Goal: Task Accomplishment & Management: Use online tool/utility

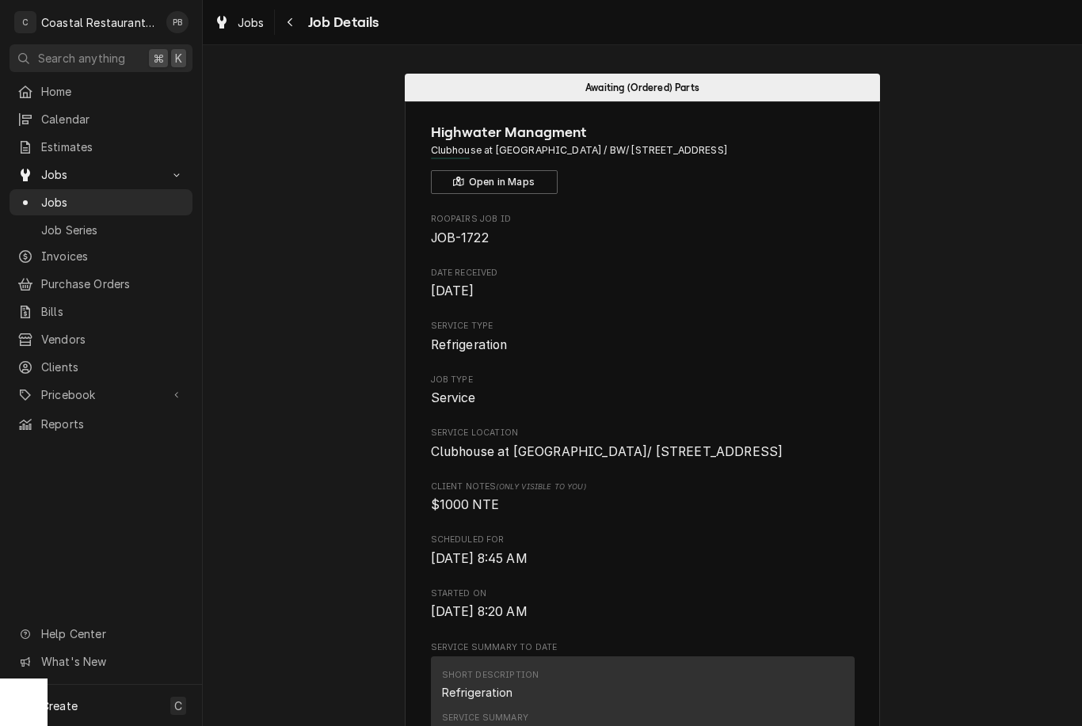
click at [70, 386] on span "Pricebook" at bounding box center [101, 394] width 120 height 17
click at [65, 442] on span "Parts & Materials" at bounding box center [112, 450] width 143 height 17
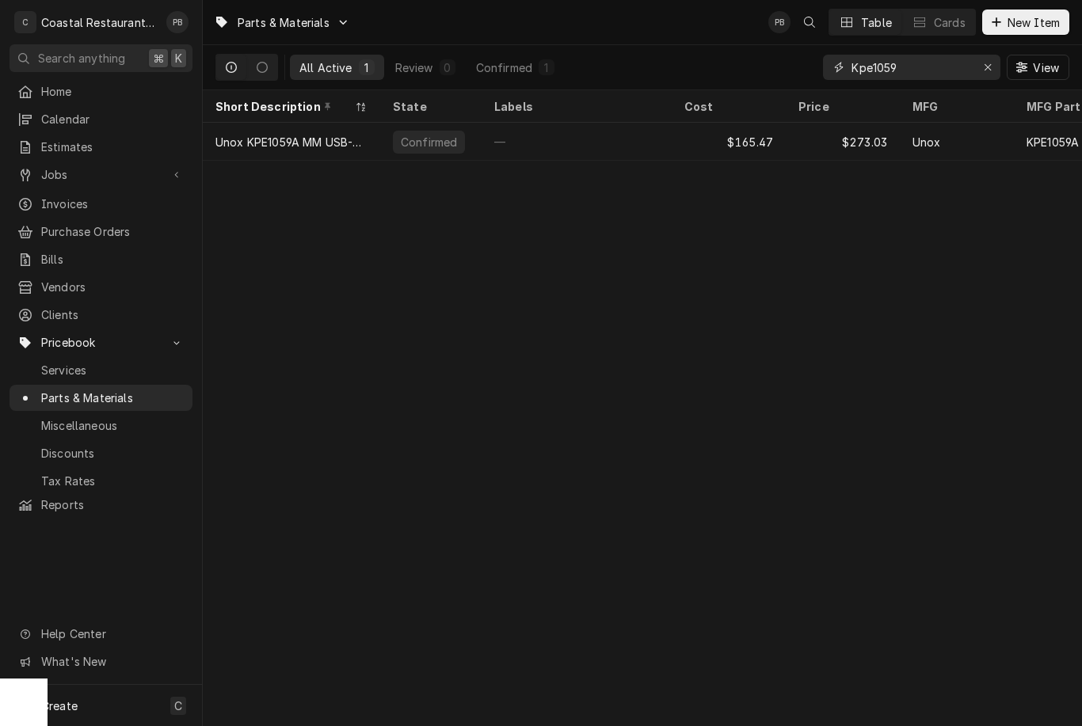
click at [987, 67] on icon "Erase input" at bounding box center [987, 67] width 6 height 6
type input "D"
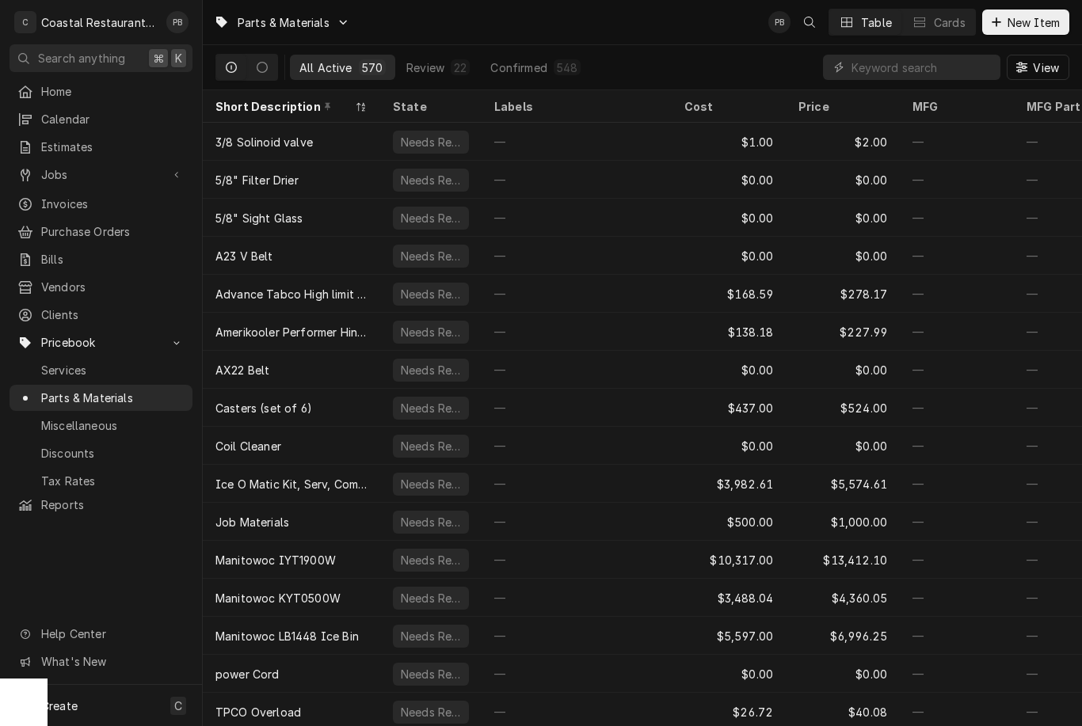
click at [1036, 14] on span "New Item" at bounding box center [1033, 22] width 59 height 17
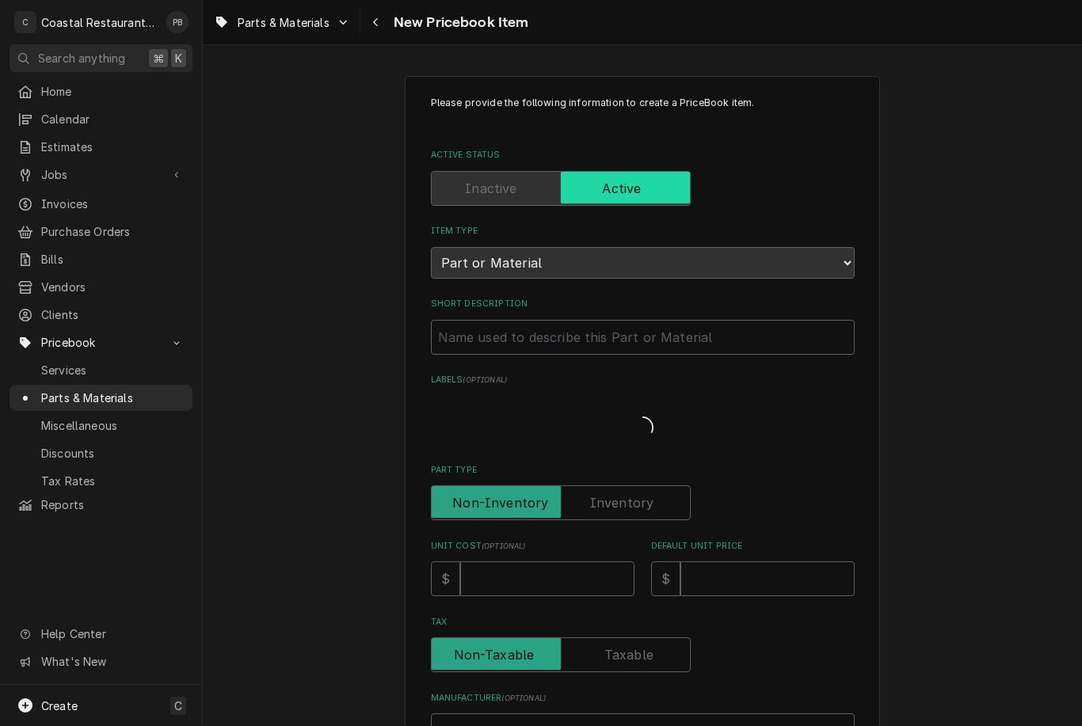
type textarea "x"
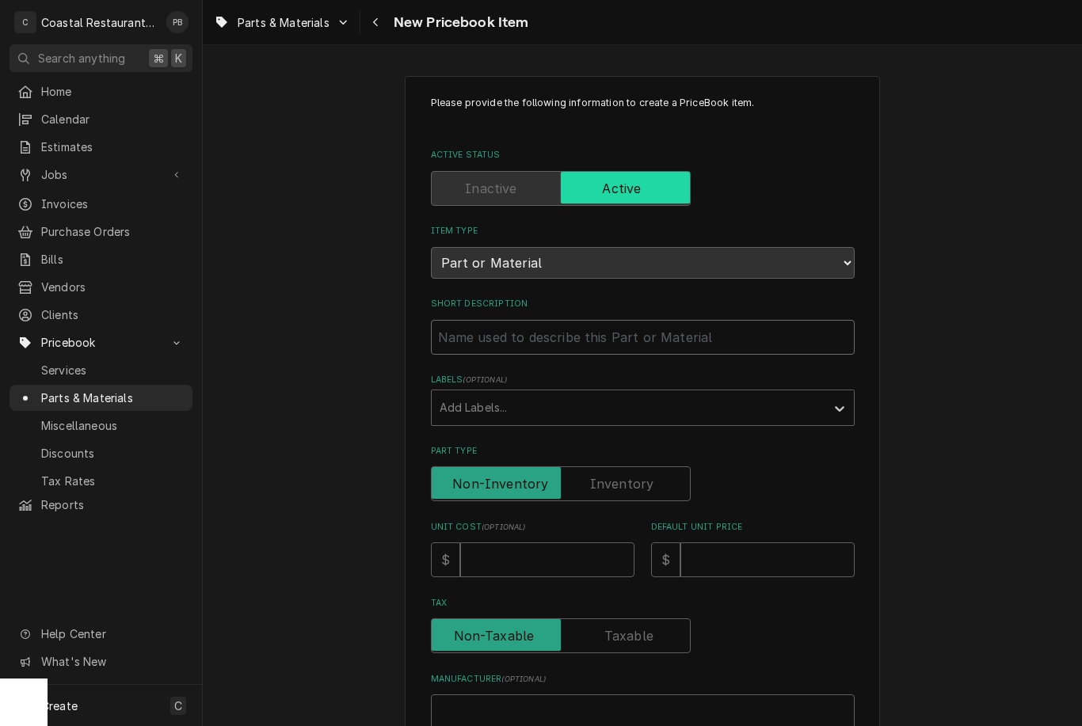
click at [596, 325] on input "Short Description" at bounding box center [643, 337] width 424 height 35
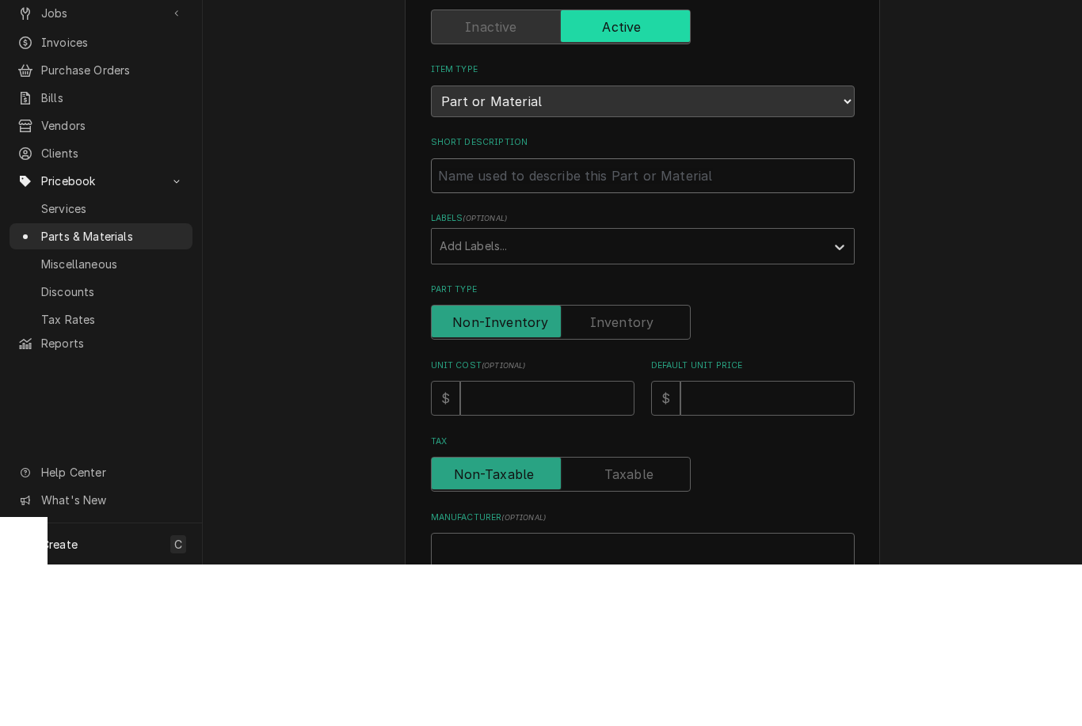
click at [551, 320] on input "Short Description" at bounding box center [643, 337] width 424 height 35
paste input "Amerikooler J-21-1600 Door Sweep, Screw On"
type input "Amerikooler J-21-1600 Door Sweep, Screw On"
type textarea "x"
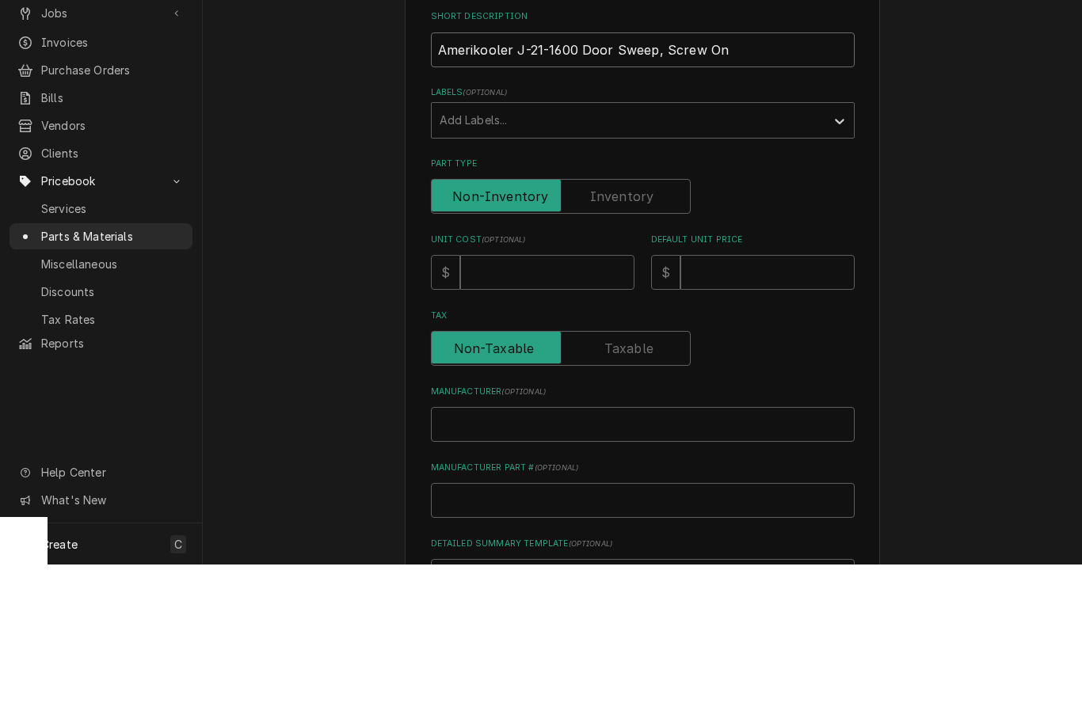
scroll to position [213, 0]
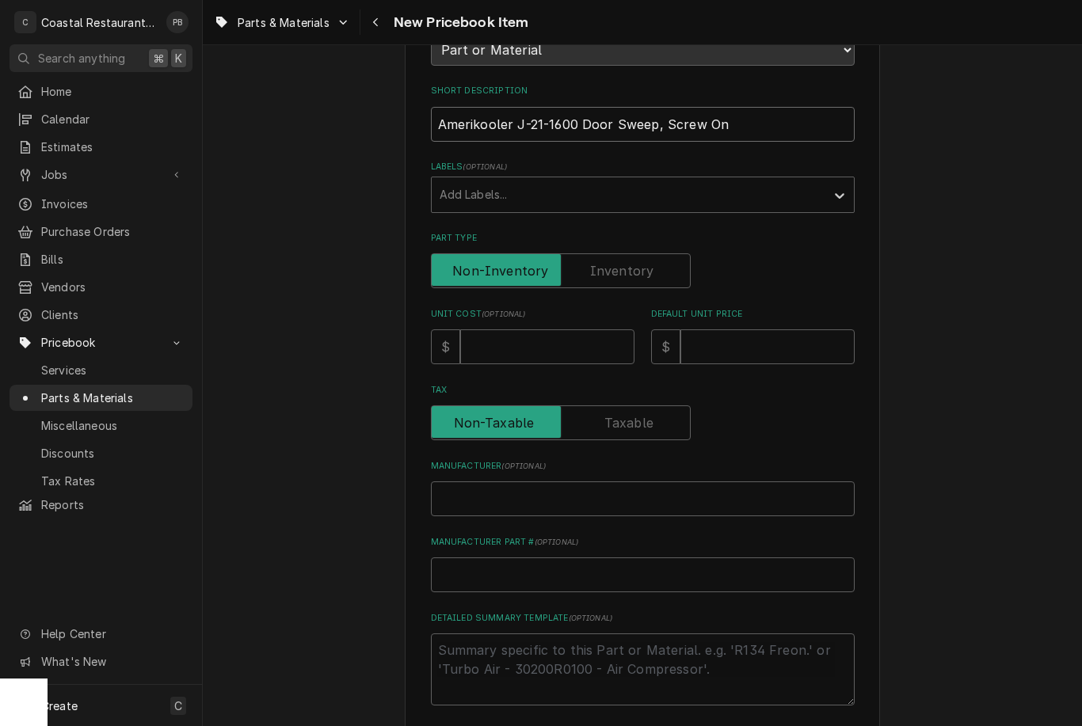
type input "Amerikooler J-21-1600 Door Sweep, Screw On"
click at [572, 332] on input "Unit Cost ( optional )" at bounding box center [547, 346] width 174 height 35
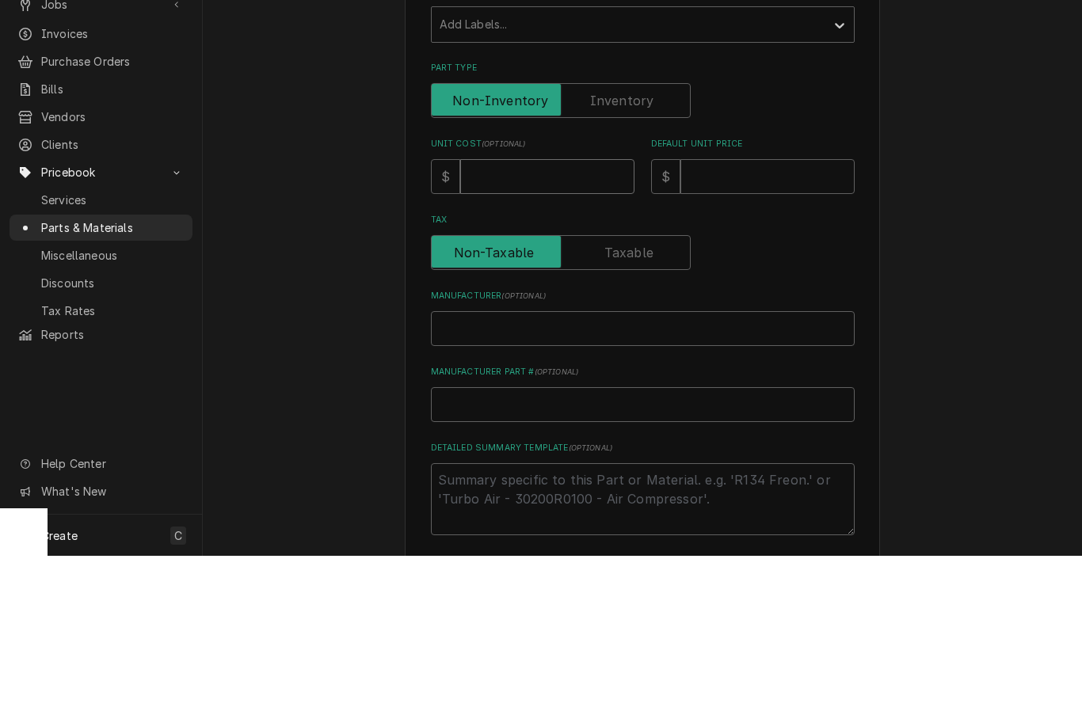
type input "1"
type textarea "x"
type input "18"
type textarea "x"
type input "185"
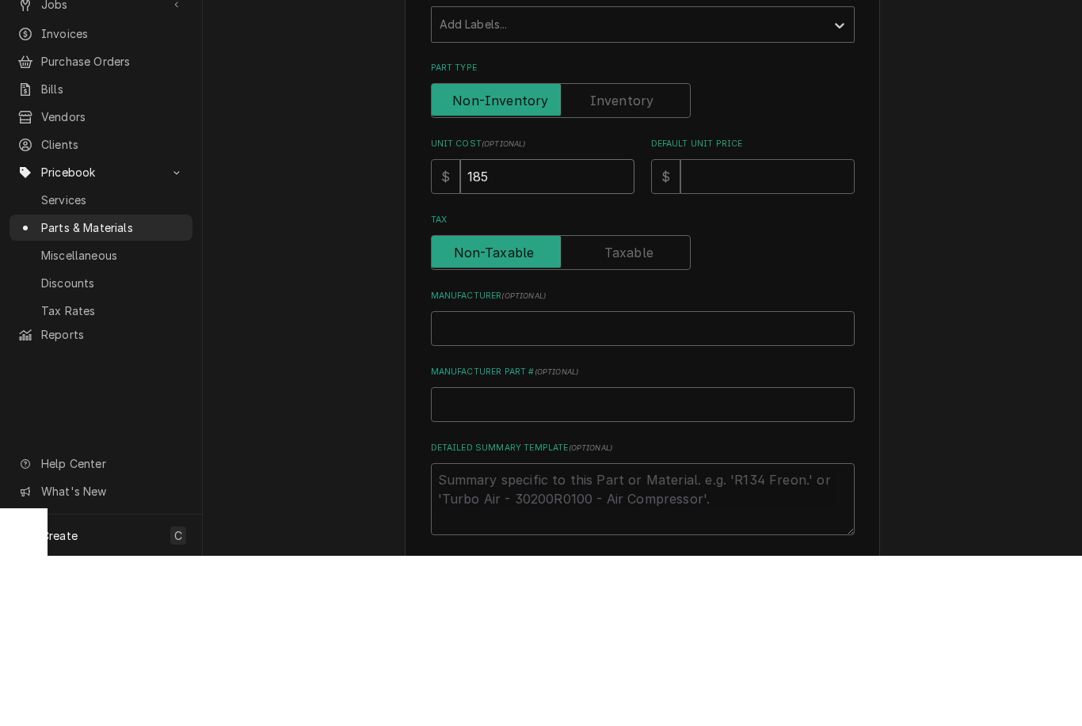
type textarea "x"
type input "185.5"
type textarea "x"
type input "185.54"
type textarea "x"
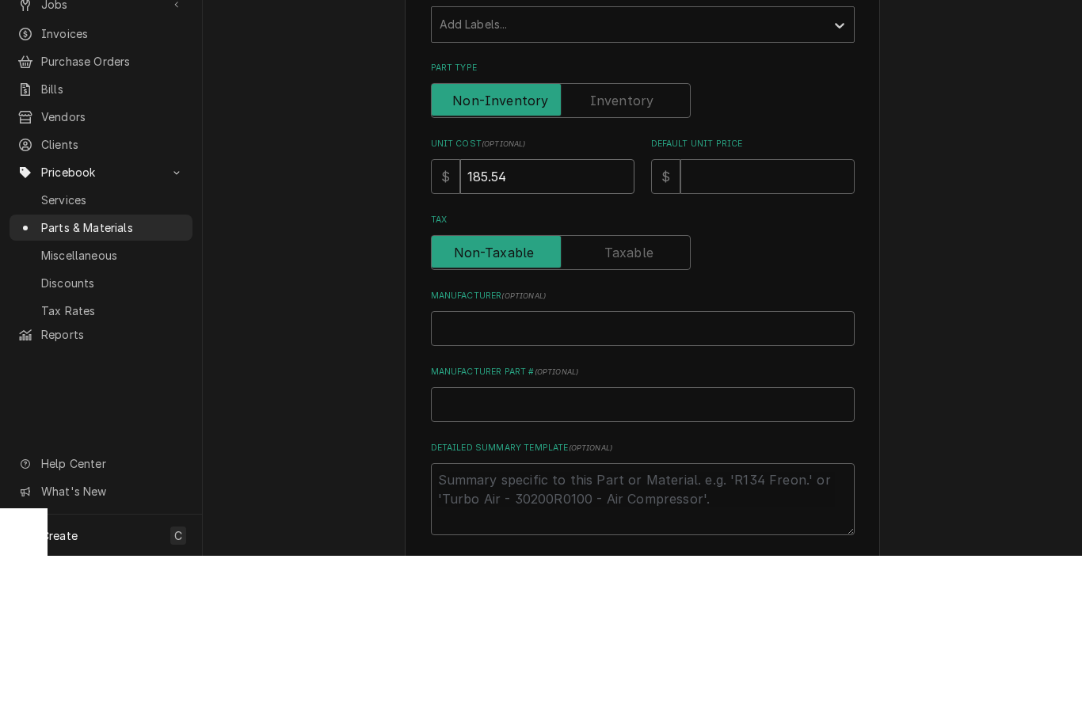
type input "185.54"
click at [785, 329] on input "Default Unit Price" at bounding box center [767, 346] width 174 height 35
click at [758, 329] on input "Default Unit Price" at bounding box center [767, 346] width 174 height 35
type input "3"
type textarea "x"
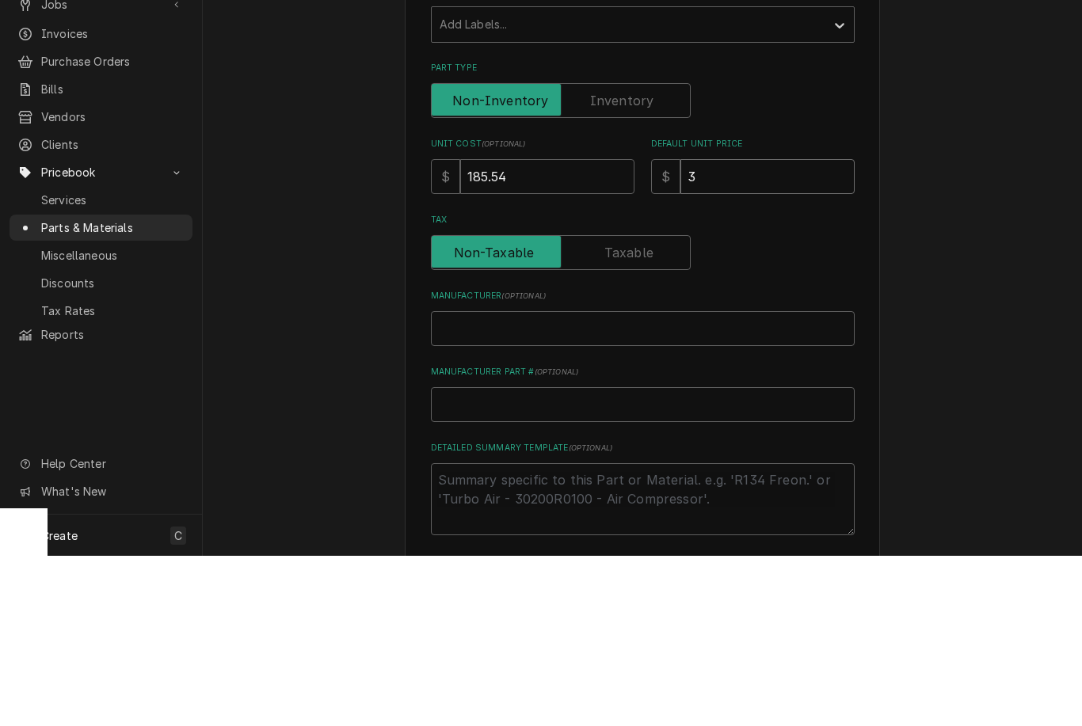
type input "30"
type textarea "x"
type input "306"
type textarea "x"
type input "306.1"
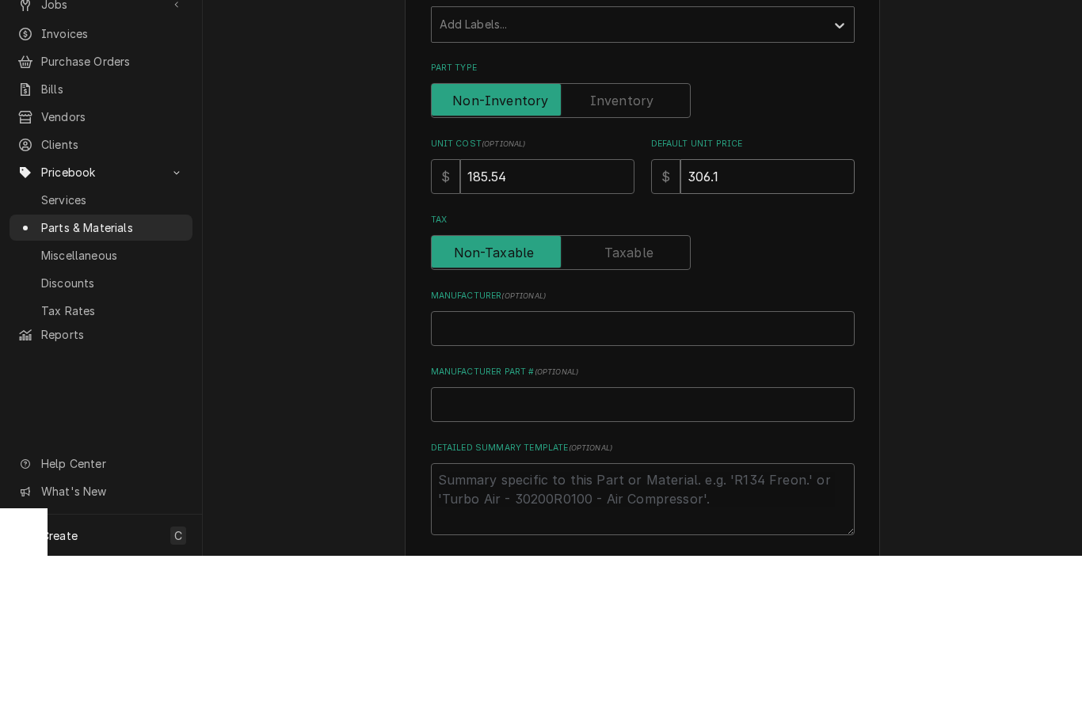
type textarea "x"
type input "306.14"
type textarea "x"
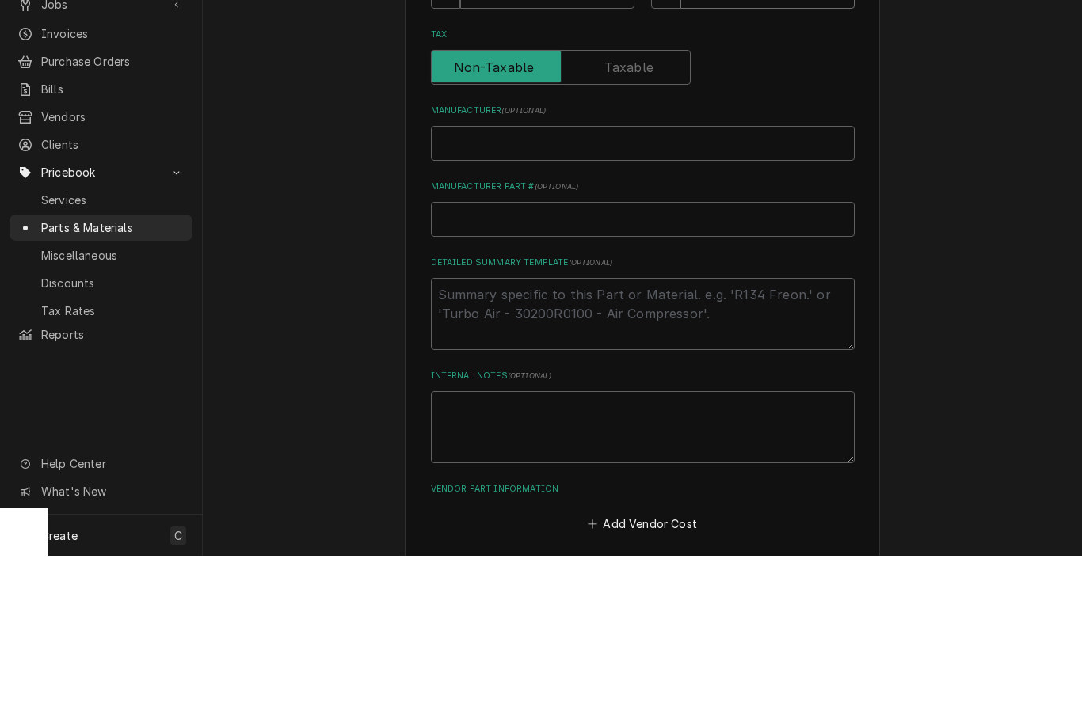
scroll to position [397, 0]
type input "306.14"
click at [629, 297] on input "Manufacturer ( optional )" at bounding box center [643, 314] width 424 height 35
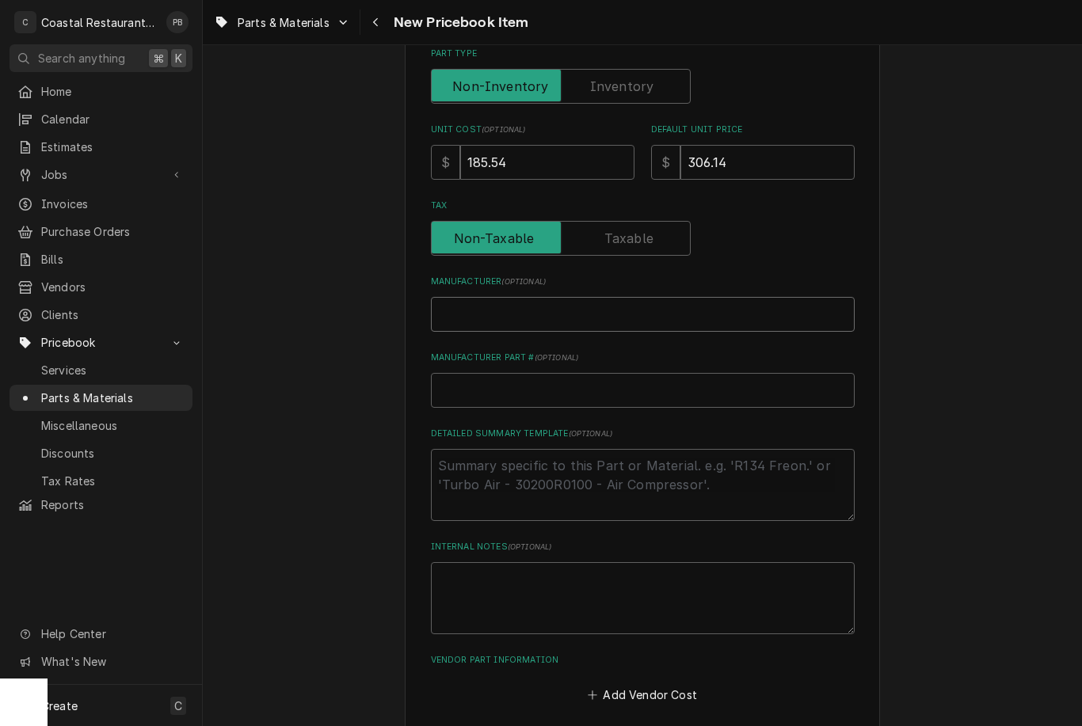
click at [665, 301] on input "Manufacturer ( optional )" at bounding box center [643, 314] width 424 height 35
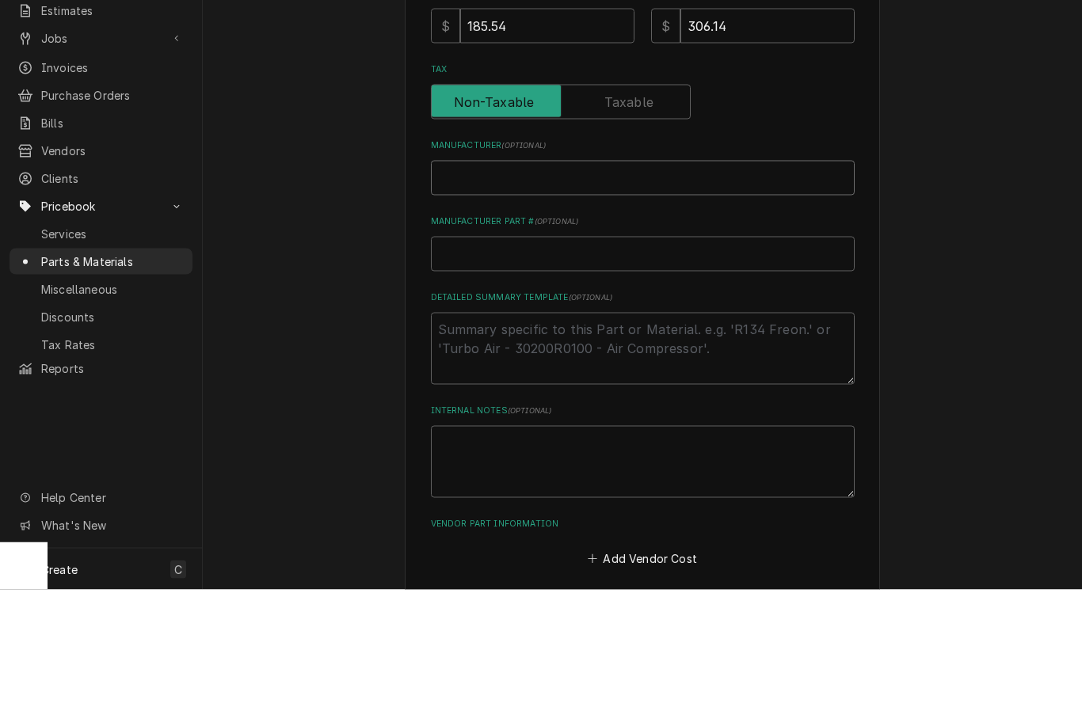
type input "A"
type textarea "x"
type input "Am"
type textarea "x"
type input "Ame"
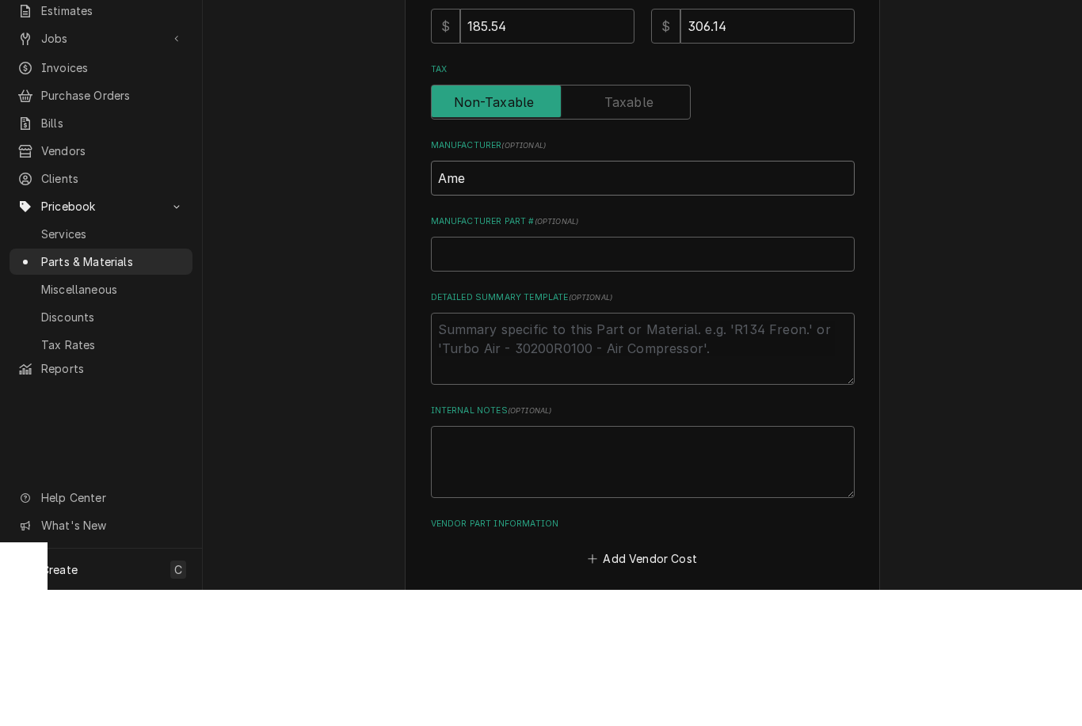
type textarea "x"
type input "Amer"
type textarea "x"
type input "Ameri"
type textarea "x"
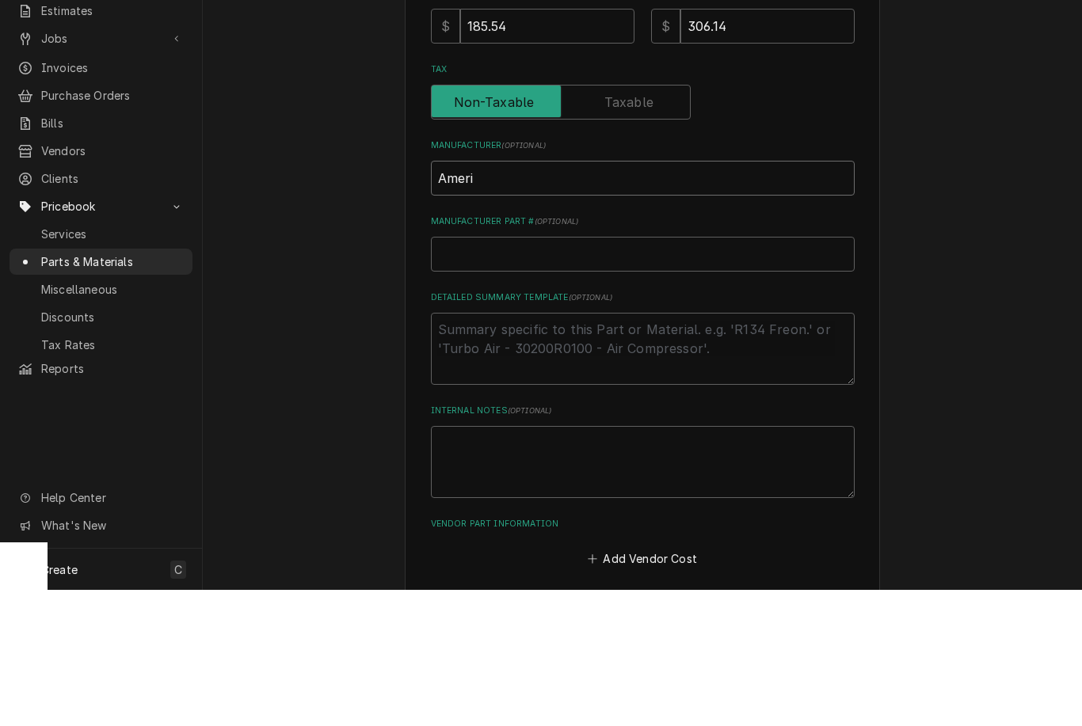
type input "Amerik"
type textarea "x"
type input "Ameriko"
type textarea "x"
type input "Amerikoo"
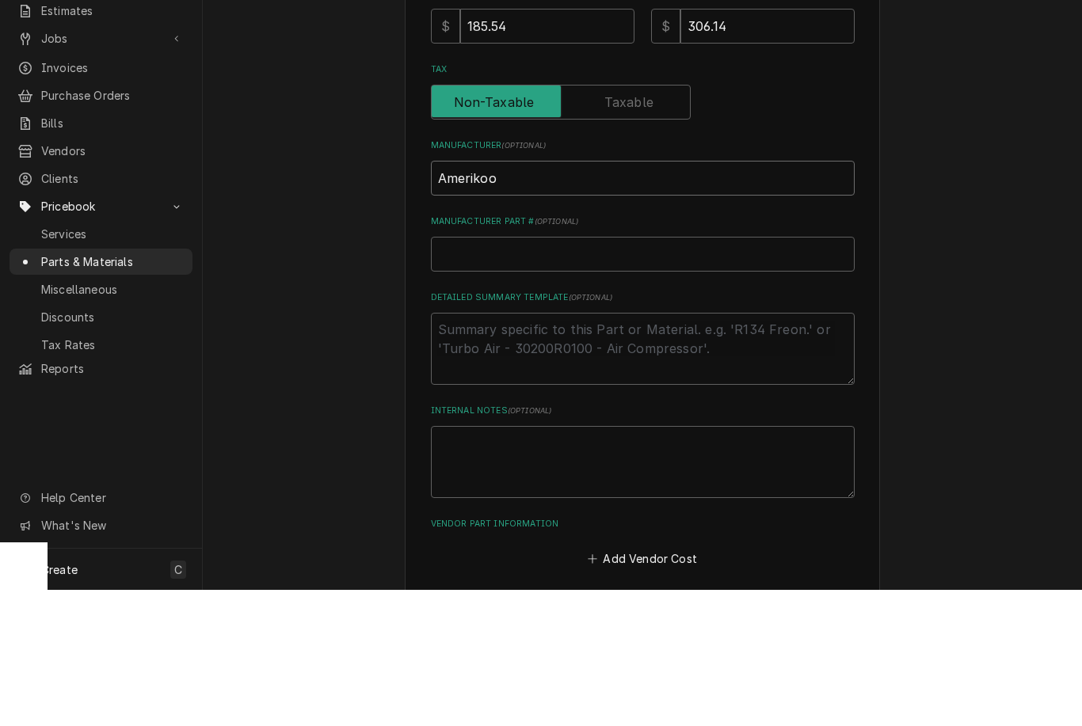
type textarea "x"
type input "Amerikool"
type textarea "x"
type input "Amerikoole"
type textarea "x"
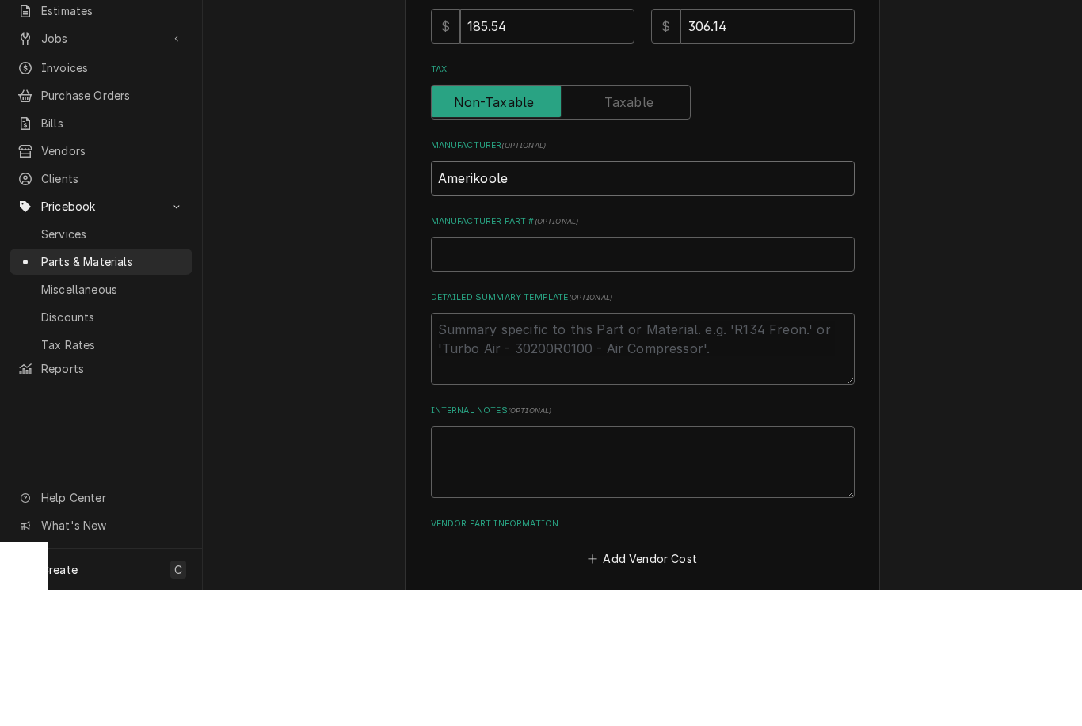
type input "Amerikooler"
type textarea "x"
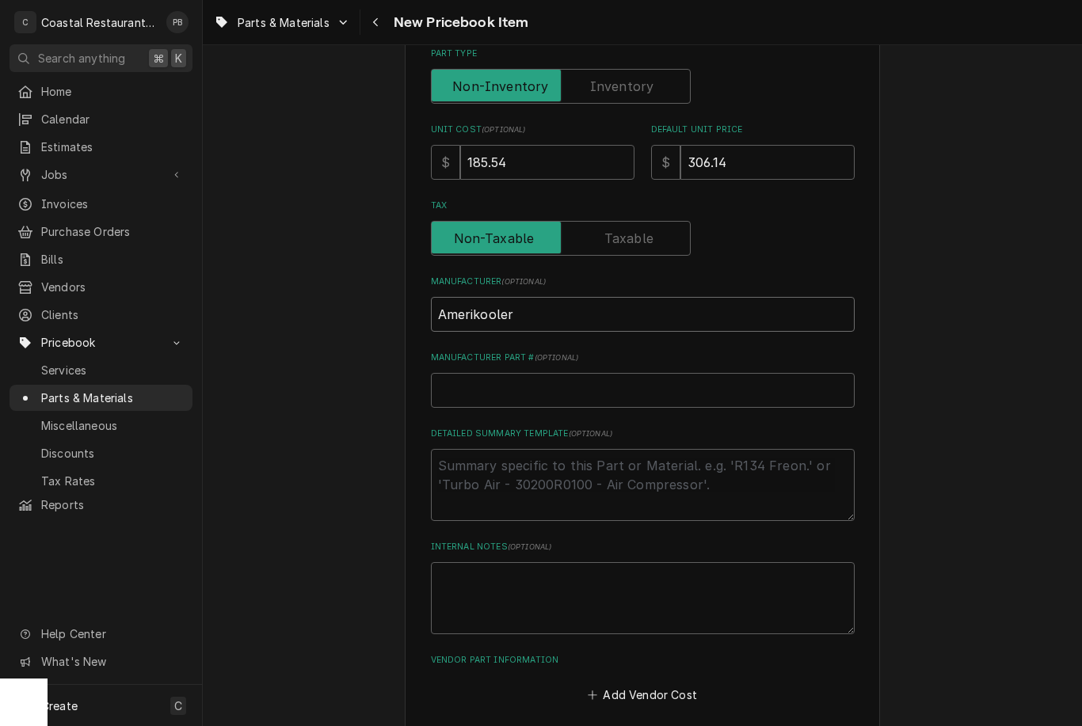
type input "Amerikooler"
click at [613, 384] on input "Manufacturer Part # ( optional )" at bounding box center [643, 390] width 424 height 35
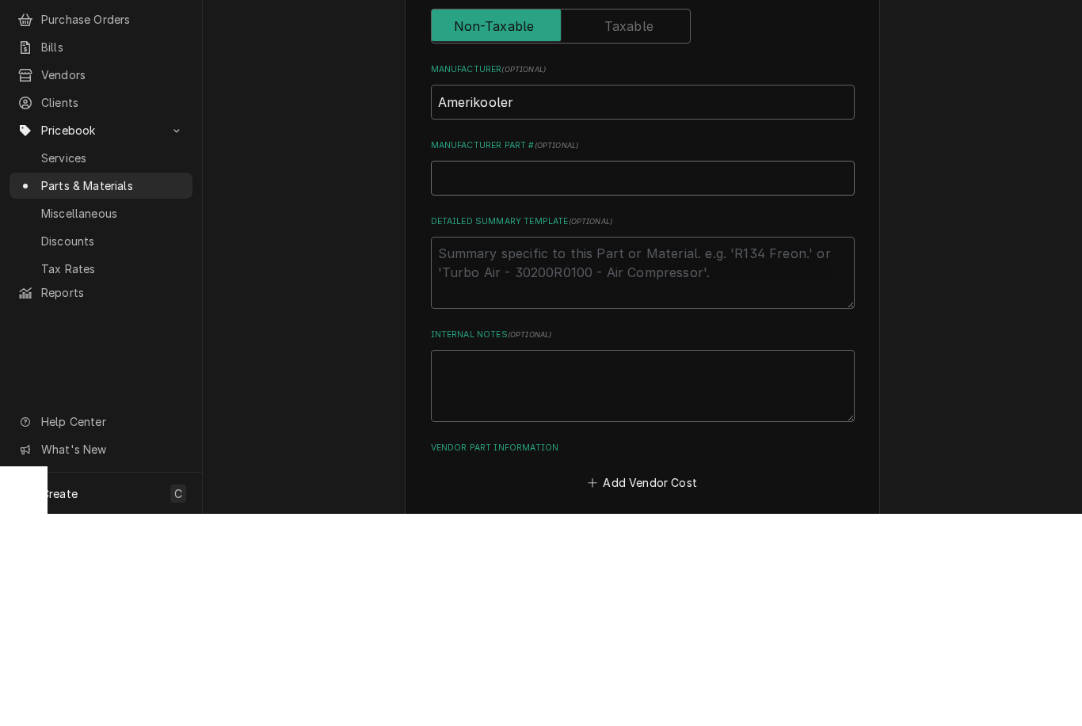
click at [525, 373] on input "Manufacturer Part # ( optional )" at bounding box center [643, 390] width 424 height 35
paste input "J-21-1600"
type input "J-21-1600"
type textarea "x"
type input "J-21-1600"
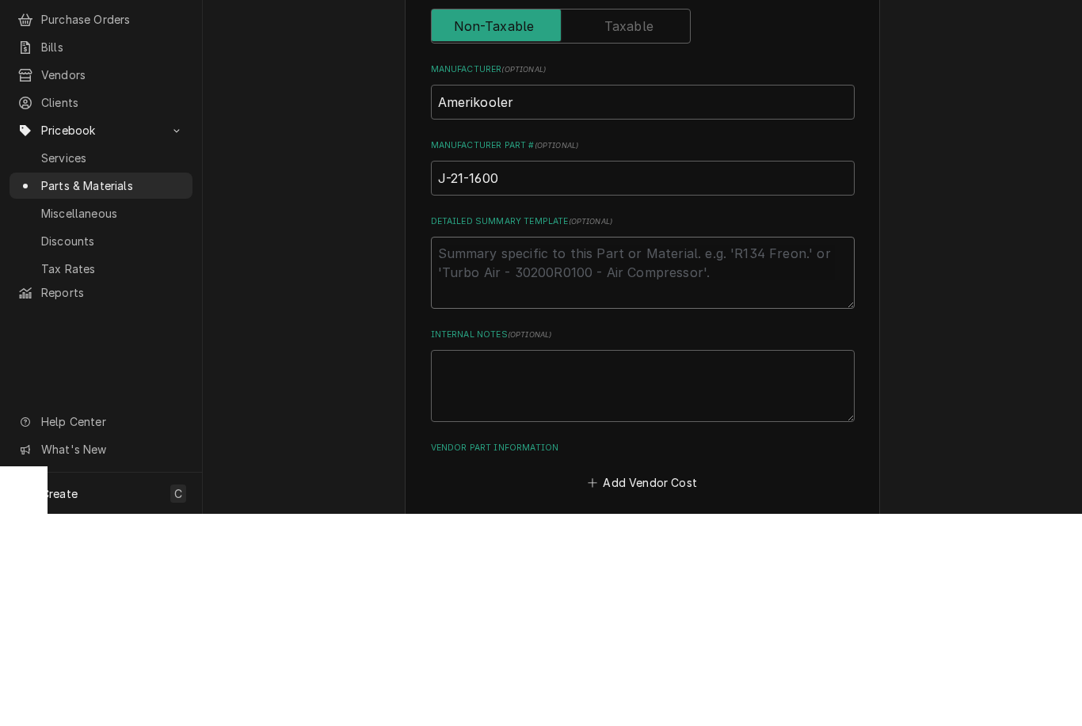
click at [730, 449] on textarea "Detailed Summary Template ( optional )" at bounding box center [643, 485] width 424 height 72
type textarea "D"
type textarea "x"
type textarea "Do"
type textarea "x"
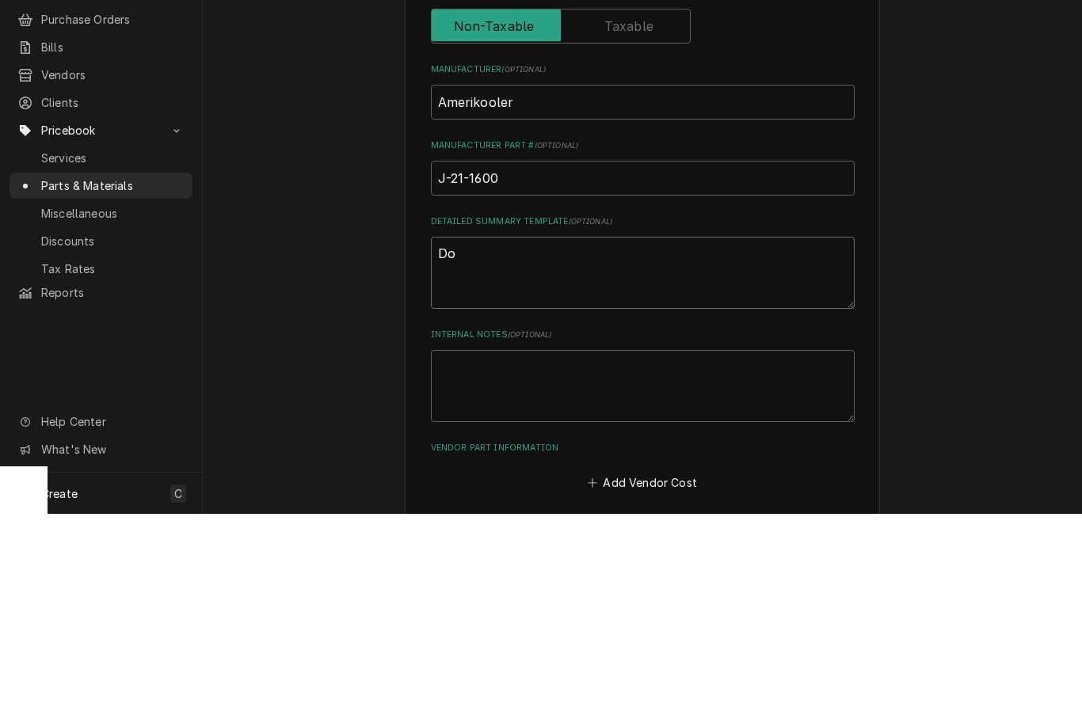
type textarea "Doo"
type textarea "x"
type textarea "Door"
type textarea "x"
type textarea "Door"
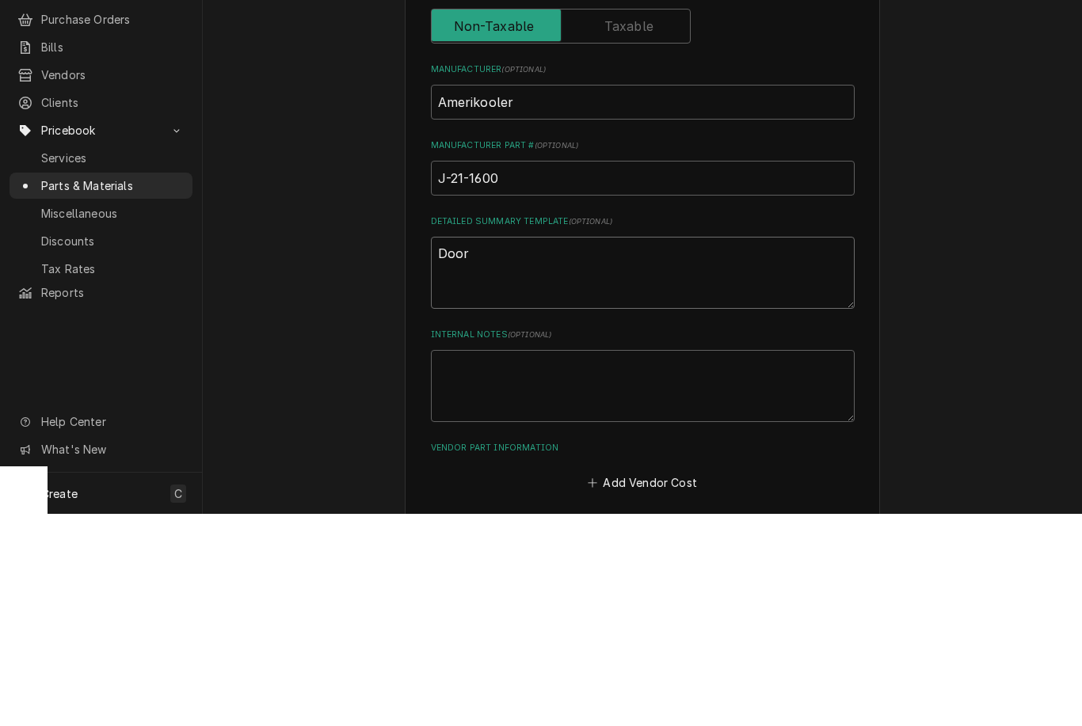
type textarea "x"
type textarea "Door s"
type textarea "x"
type textarea "Door sw"
type textarea "x"
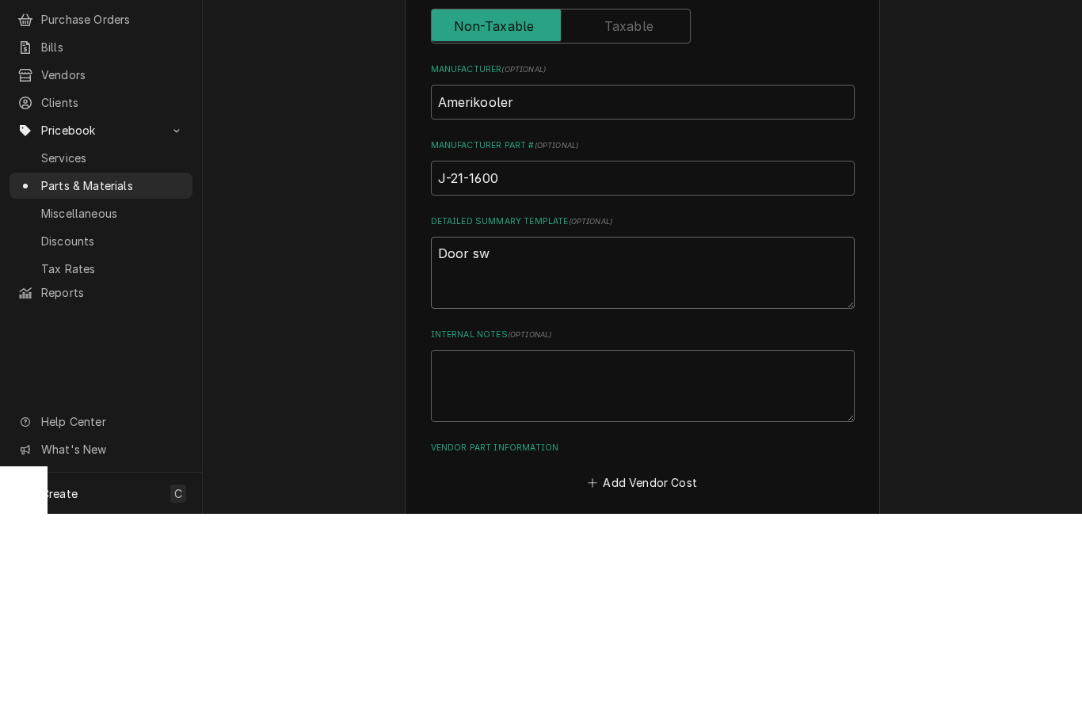
type textarea "Door swe"
type textarea "x"
type textarea "Door swee"
type textarea "x"
type textarea "Door sweep"
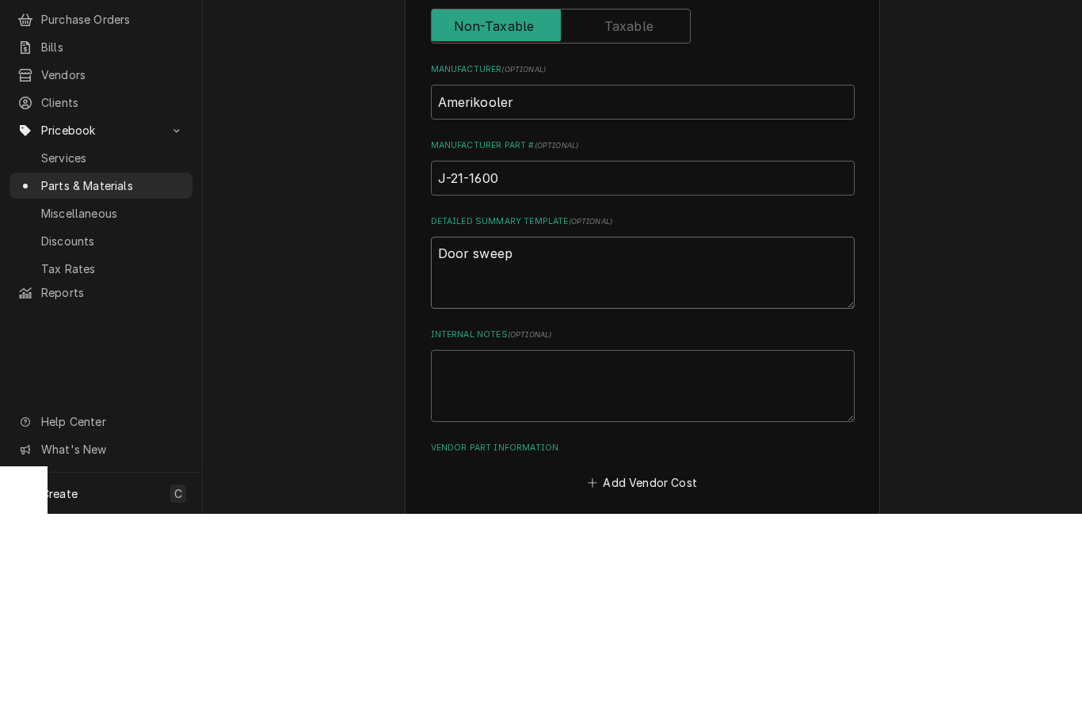
type textarea "x"
type textarea "Door sweep"
type textarea "x"
type textarea "Door sweep s"
type textarea "x"
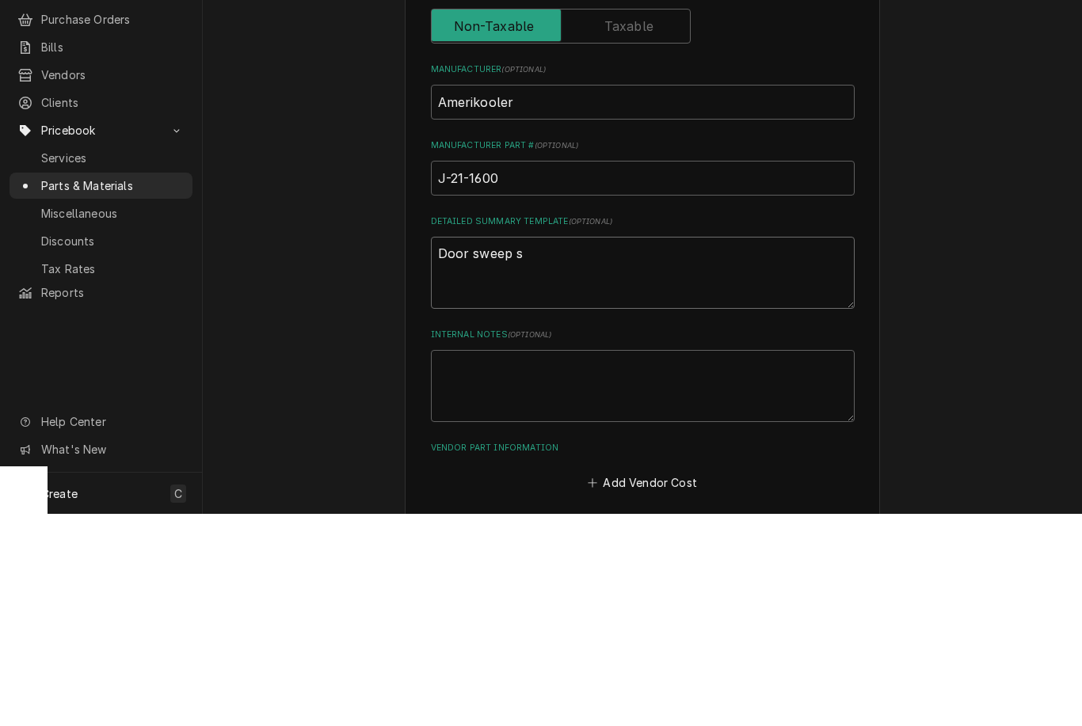
type textarea "Door sweep sc"
type textarea "x"
type textarea "Door sweep scr"
type textarea "x"
type textarea "Door sweep scre"
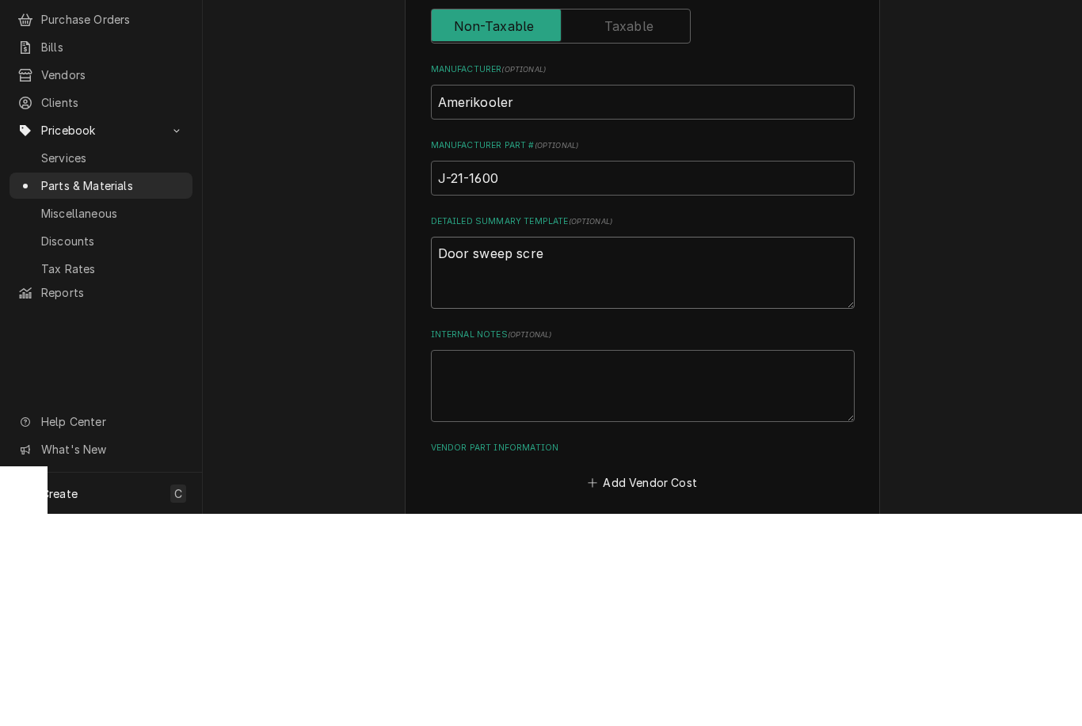
type textarea "x"
type textarea "Door sweep screw"
type textarea "x"
type textarea "Door sweep screw"
type textarea "x"
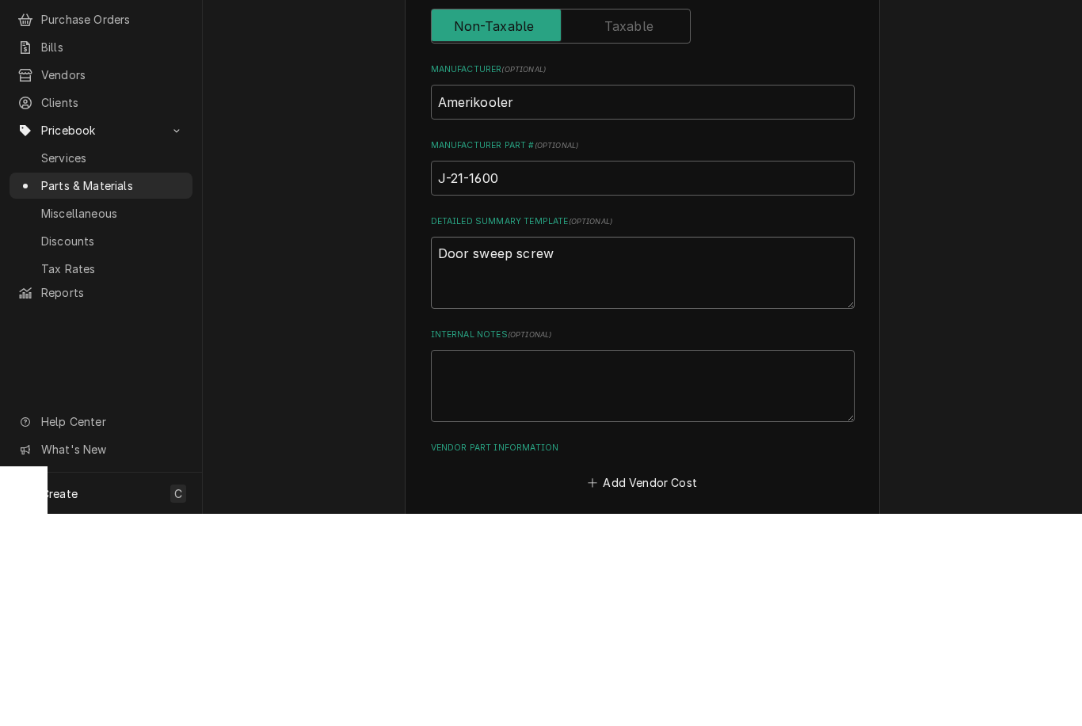
type textarea "Door sweep screw o"
type textarea "x"
type textarea "Door sweep screw on"
type textarea "x"
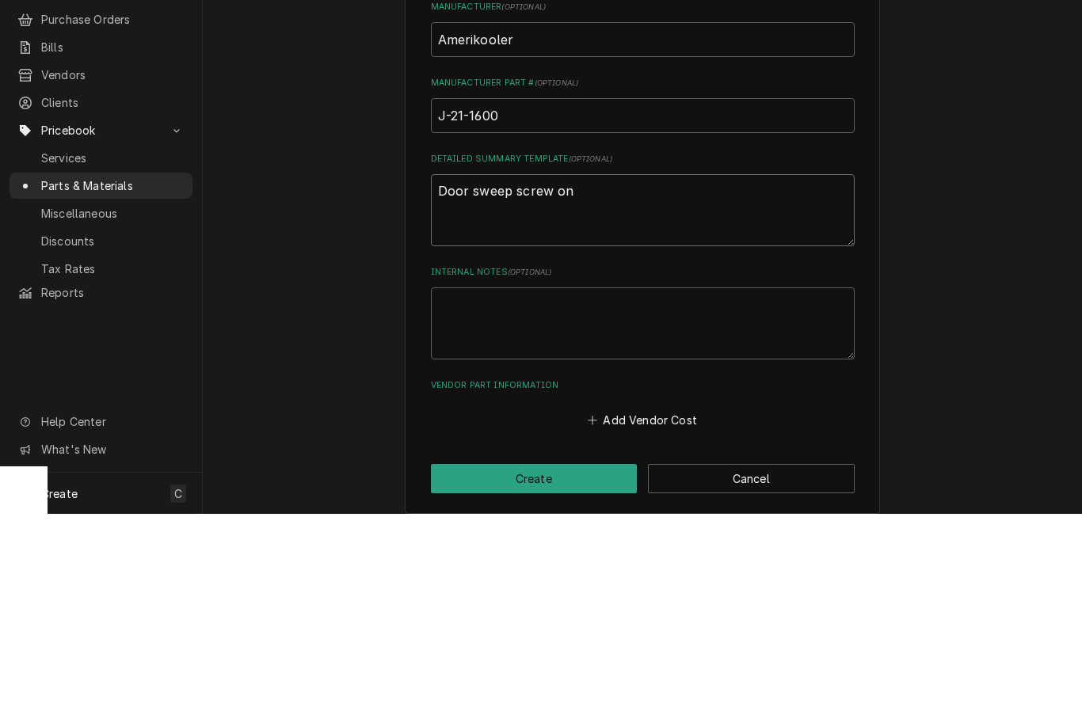
scroll to position [459, 0]
type textarea "Door sweep screw on"
click at [960, 197] on div "Please provide the following information to create a PriceBook item. Active Sta…" at bounding box center [642, 172] width 879 height 1138
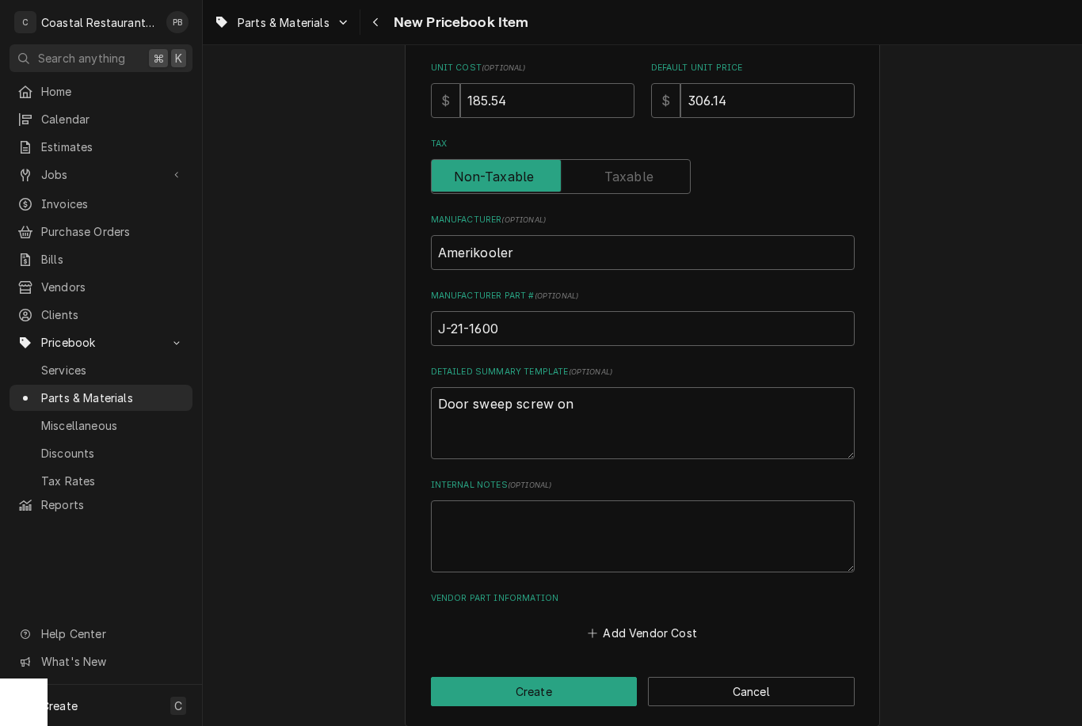
click at [586, 682] on button "Create" at bounding box center [534, 691] width 207 height 29
type textarea "x"
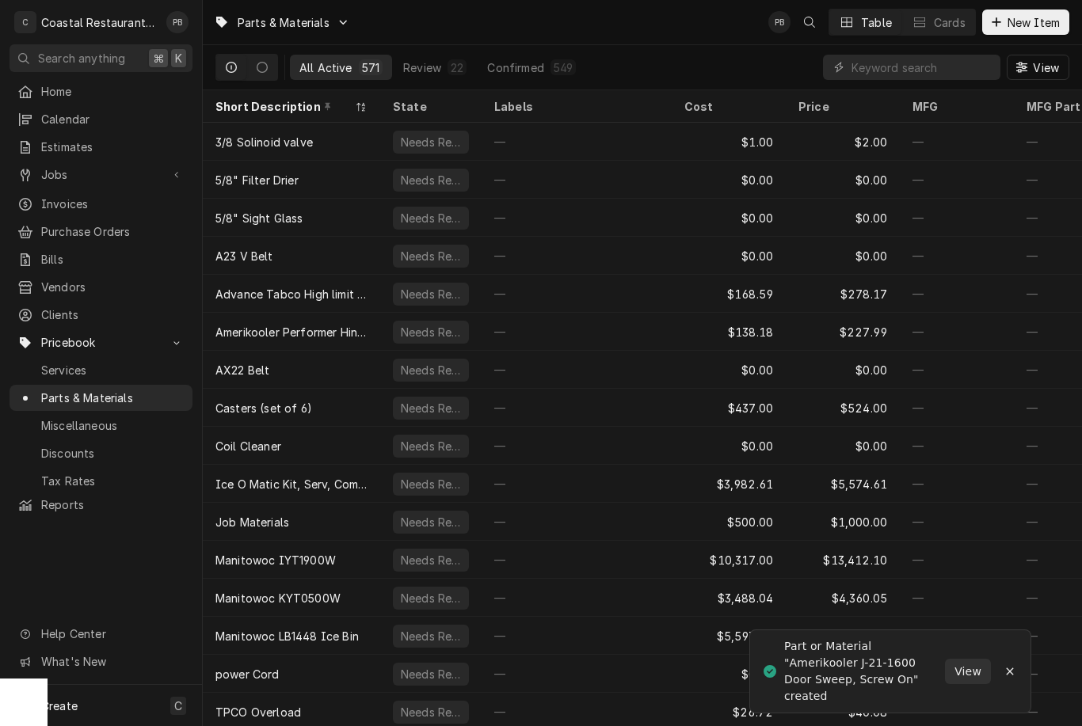
click at [84, 166] on span "Jobs" at bounding box center [101, 174] width 120 height 17
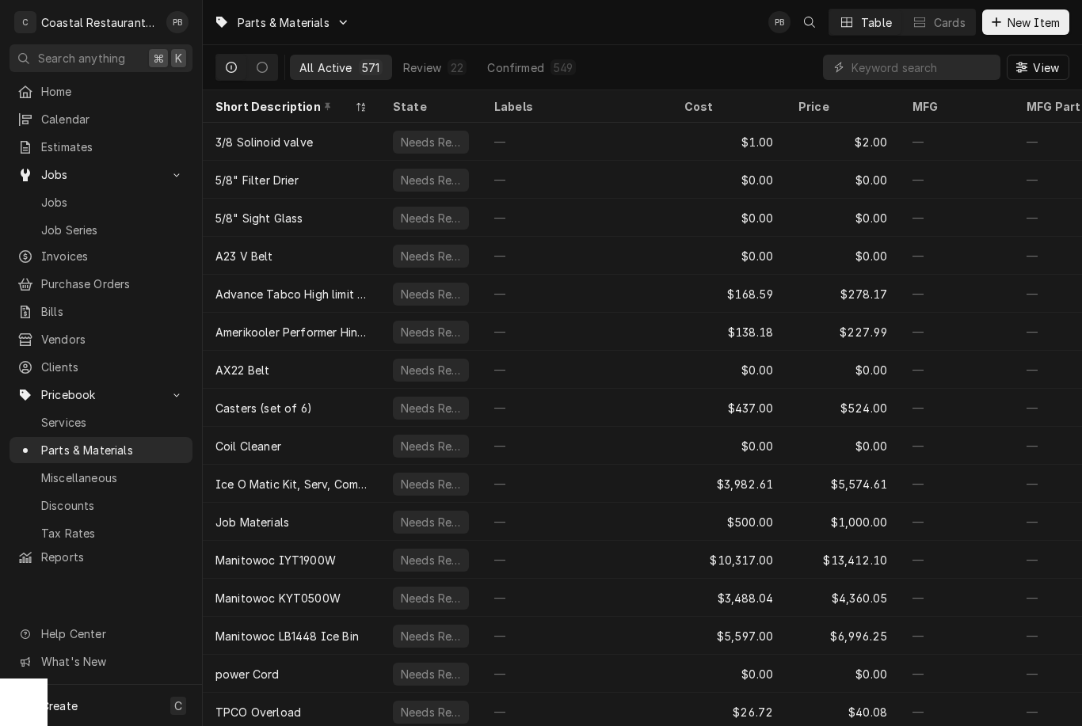
click at [48, 199] on span "Jobs" at bounding box center [112, 202] width 143 height 17
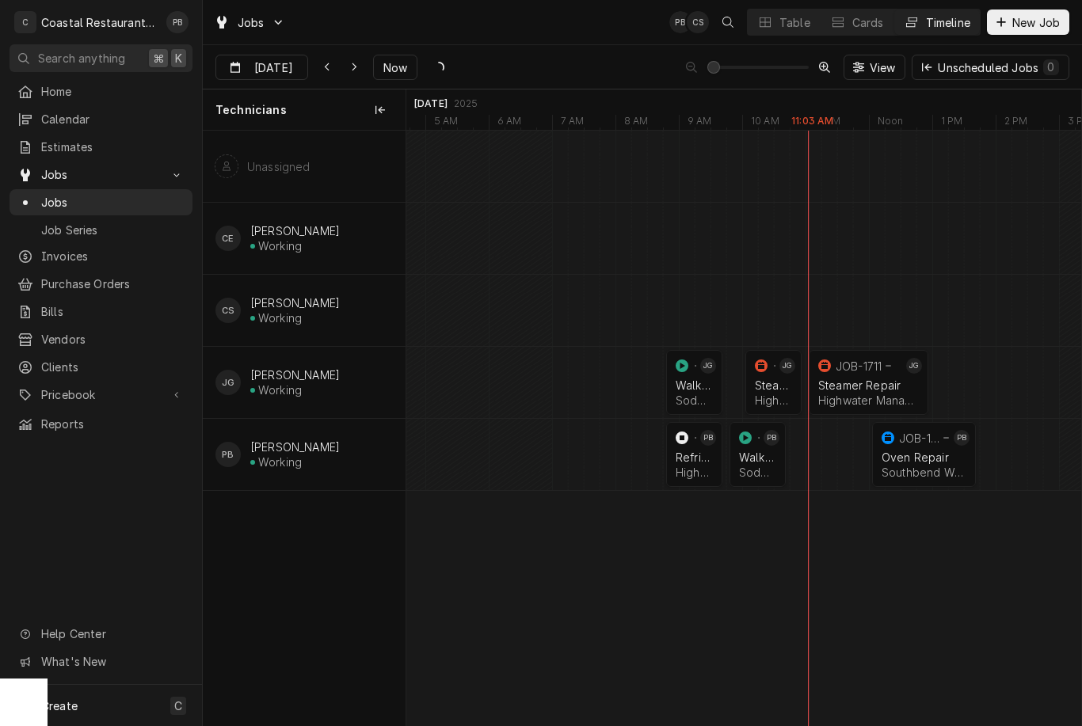
click at [757, 454] on div "Walk In Cooler" at bounding box center [757, 457] width 37 height 13
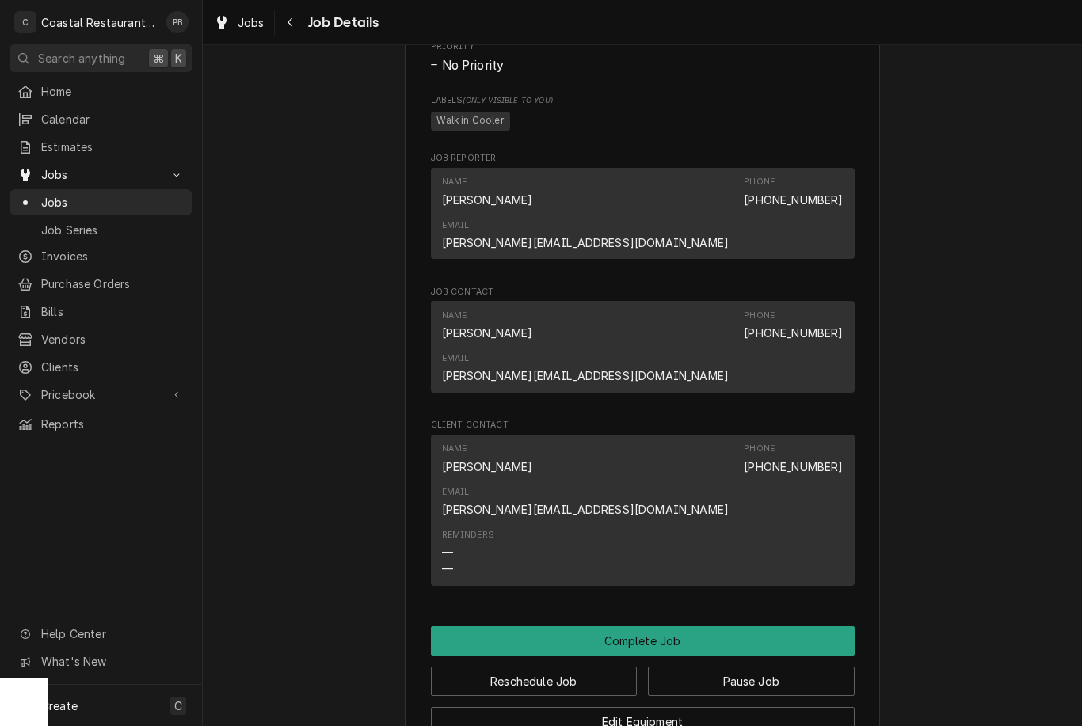
scroll to position [1098, 0]
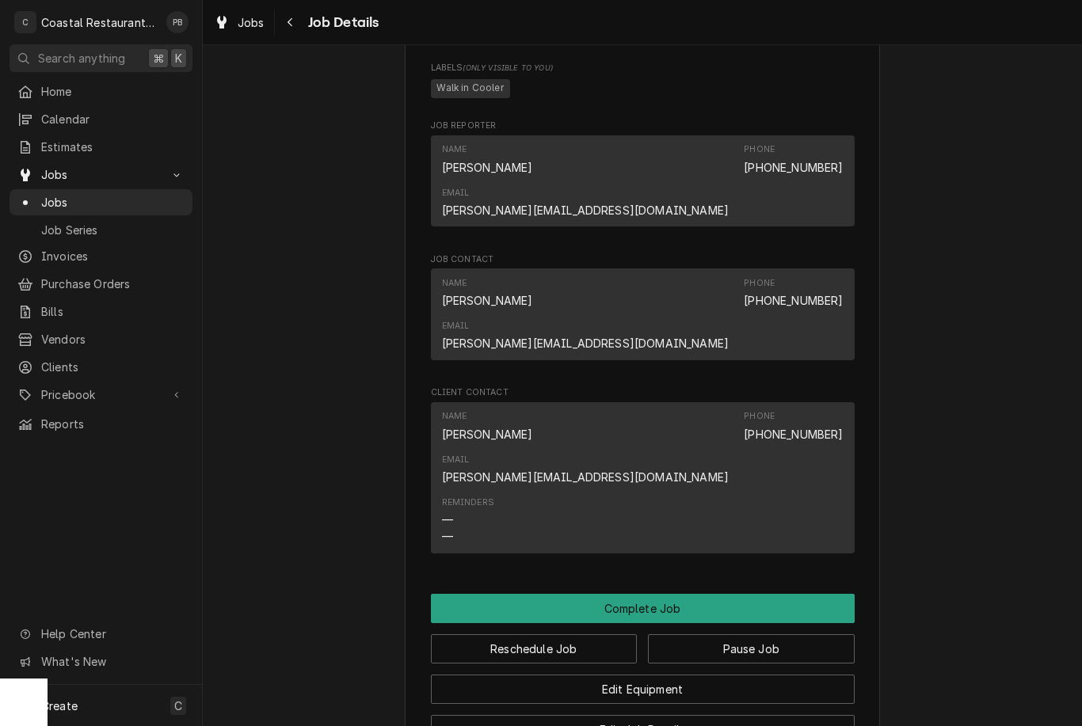
click at [746, 594] on button "Complete Job" at bounding box center [643, 608] width 424 height 29
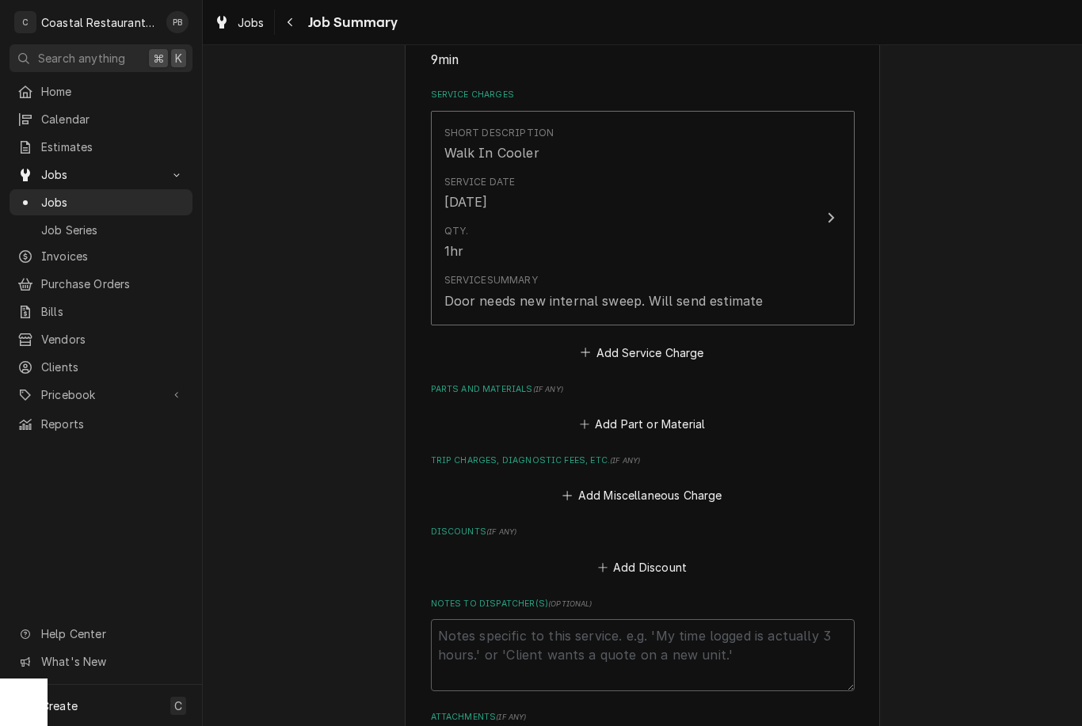
scroll to position [346, 0]
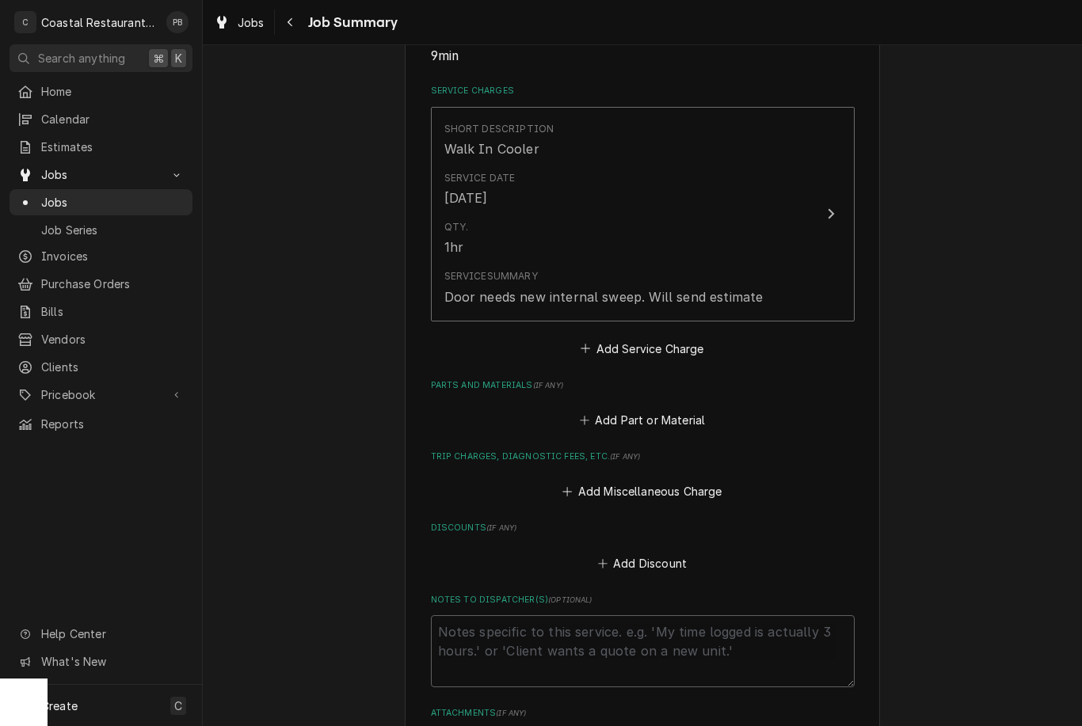
click at [80, 194] on span "Jobs" at bounding box center [112, 202] width 143 height 17
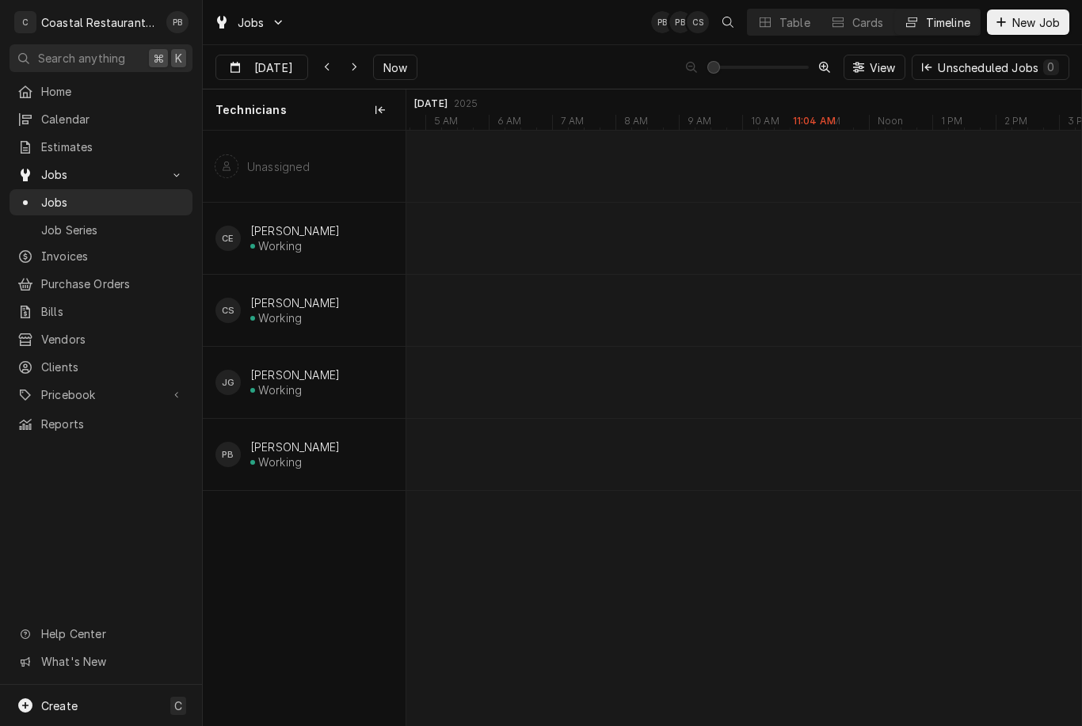
scroll to position [0, 13361]
